Goal: Information Seeking & Learning: Learn about a topic

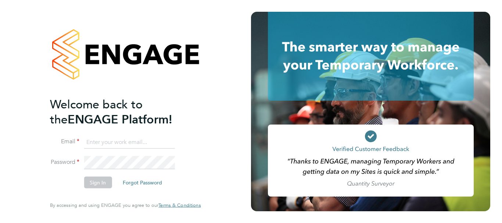
type input "philip.tedstone@conceptresources.co.uk"
click at [103, 185] on button "Sign In" at bounding box center [98, 183] width 28 height 12
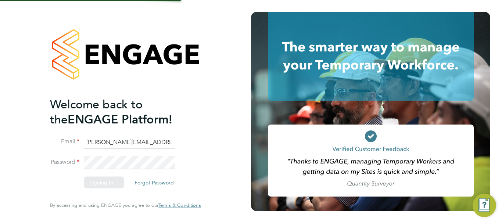
drag, startPoint x: 97, startPoint y: 181, endPoint x: 51, endPoint y: 62, distance: 127.9
click at [51, 62] on div "Sorry, we are having problems connecting to our services." at bounding box center [125, 111] width 251 height 223
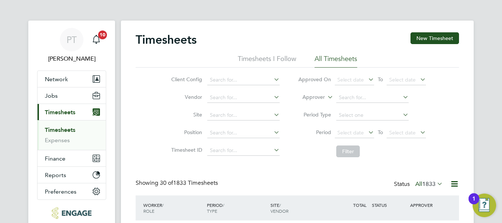
click at [66, 130] on link "Timesheets" at bounding box center [60, 129] width 30 height 7
click at [55, 98] on span "Jobs" at bounding box center [51, 95] width 13 height 7
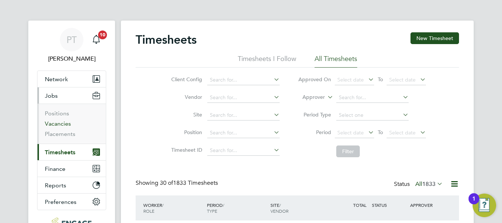
click at [64, 125] on link "Vacancies" at bounding box center [58, 123] width 26 height 7
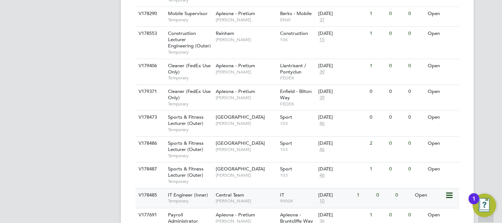
scroll to position [365, 0]
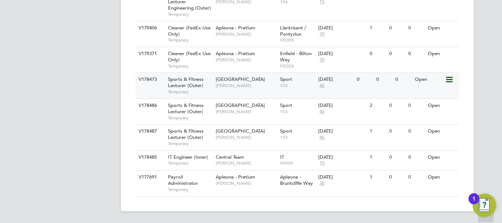
click at [425, 80] on div "Open" at bounding box center [429, 80] width 32 height 14
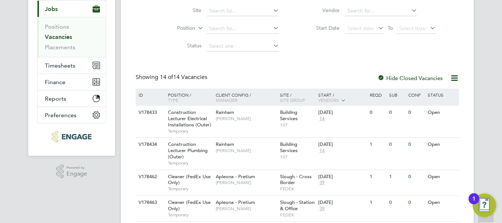
scroll to position [71, 0]
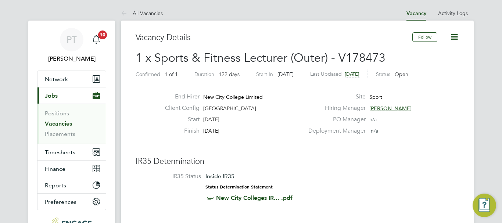
click at [390, 109] on span "[PERSON_NAME]" at bounding box center [390, 108] width 42 height 7
